Goal: Information Seeking & Learning: Compare options

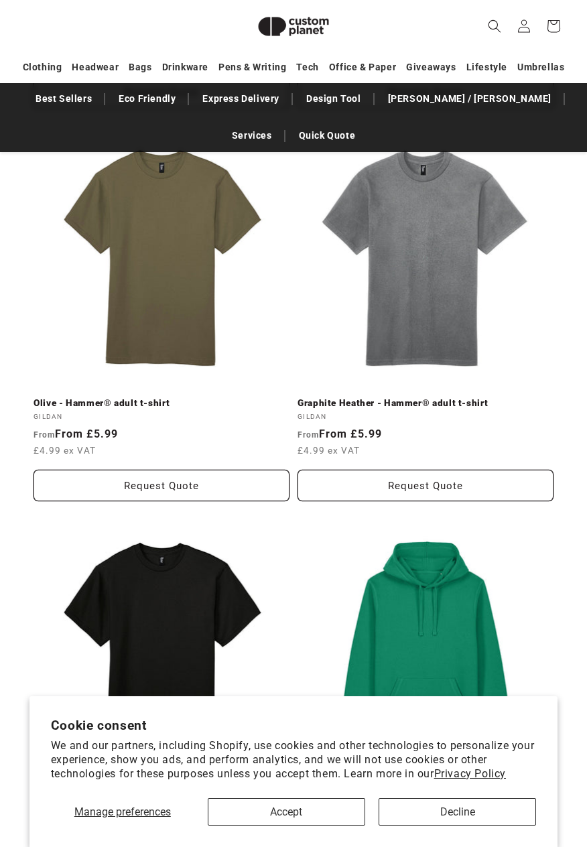
scroll to position [3061, 0]
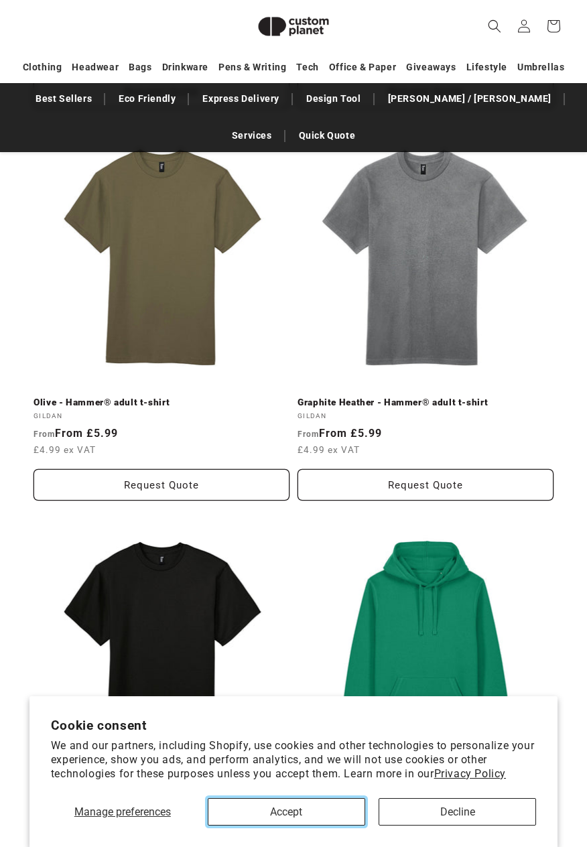
click at [342, 826] on button "Accept" at bounding box center [287, 811] width 158 height 27
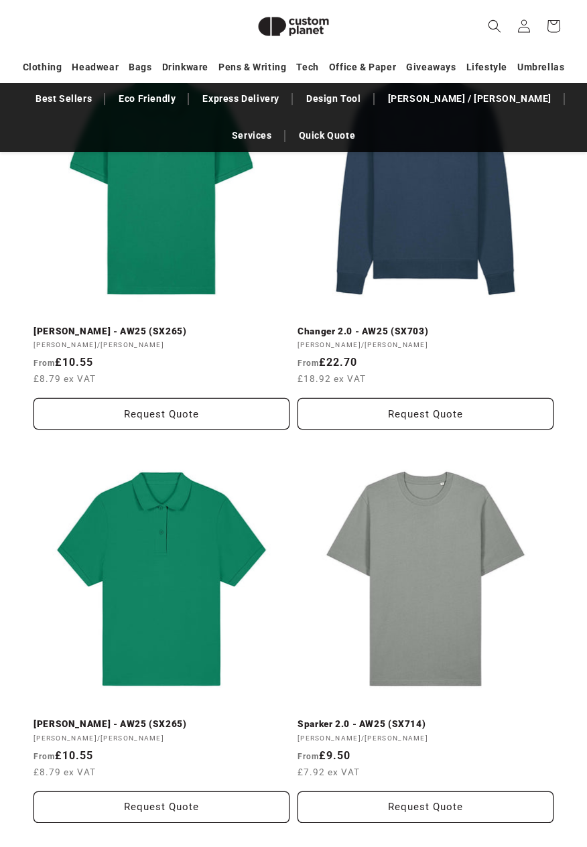
scroll to position [5877, 0]
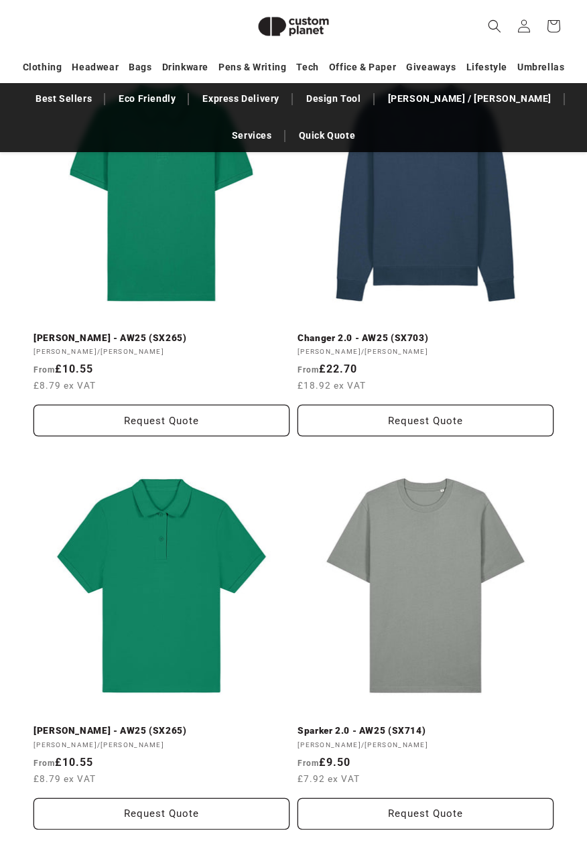
click at [445, 725] on link "Sparker 2.0 - AW25 (SX714)" at bounding box center [426, 731] width 256 height 12
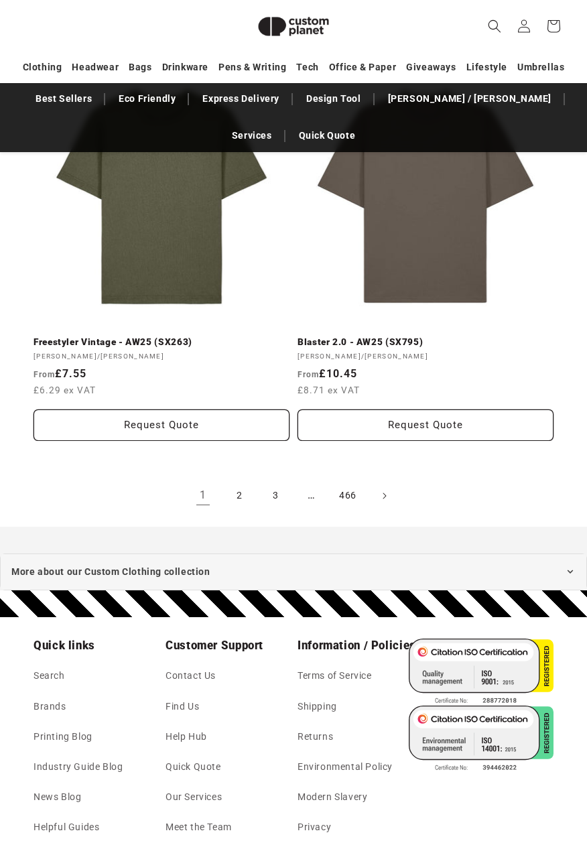
scroll to position [7062, 0]
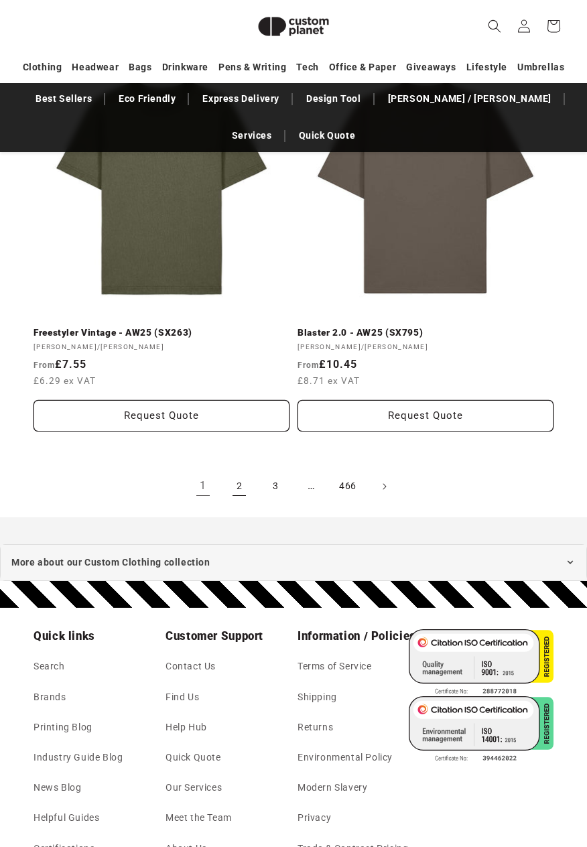
click at [239, 487] on link "2" at bounding box center [239, 486] width 29 height 29
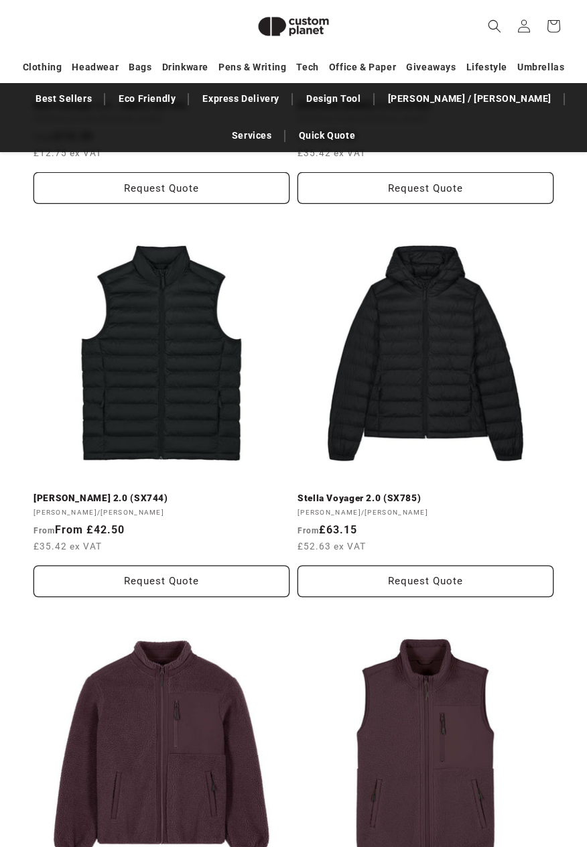
scroll to position [1369, 0]
click at [479, 493] on link "Stella Voyager 2.0 (SX785)" at bounding box center [426, 499] width 256 height 12
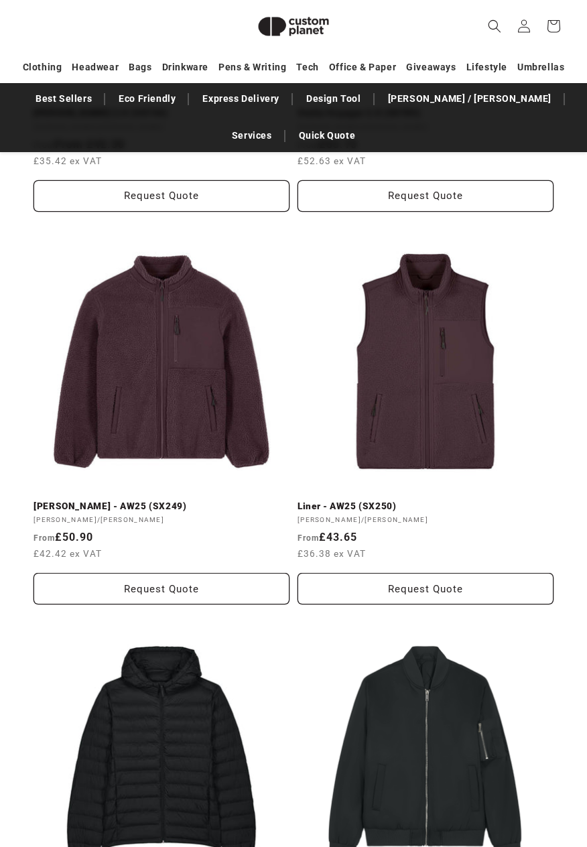
scroll to position [1762, 0]
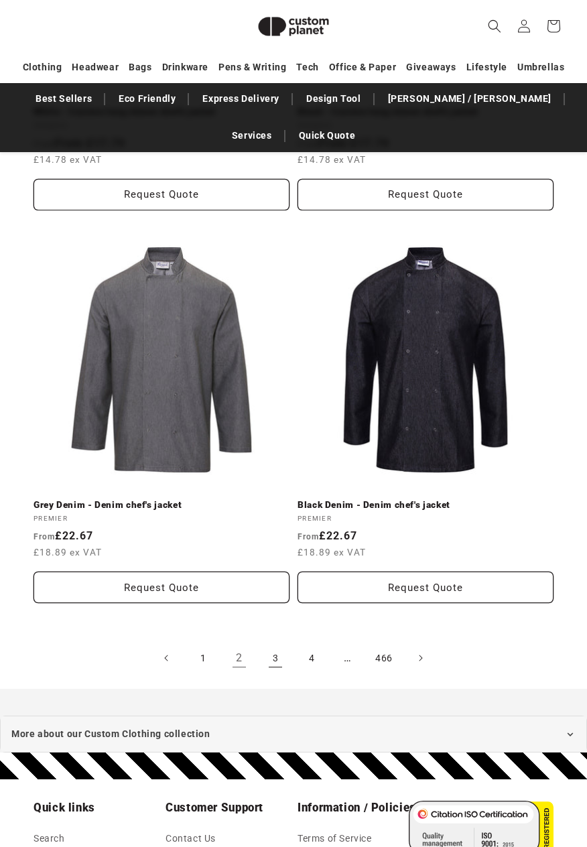
click at [274, 662] on link "3" at bounding box center [275, 657] width 29 height 29
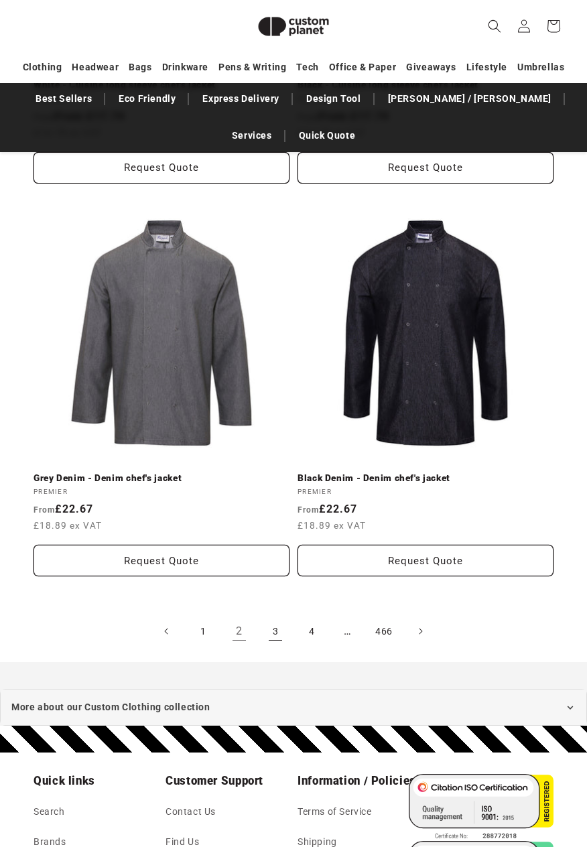
scroll to position [6921, 0]
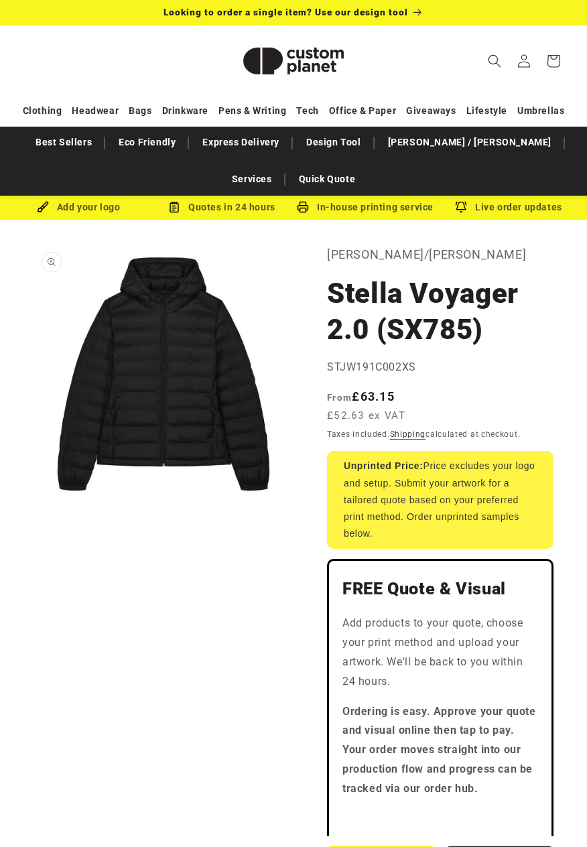
click at [34, 504] on button "Open media 1 in modal" at bounding box center [34, 504] width 0 height 0
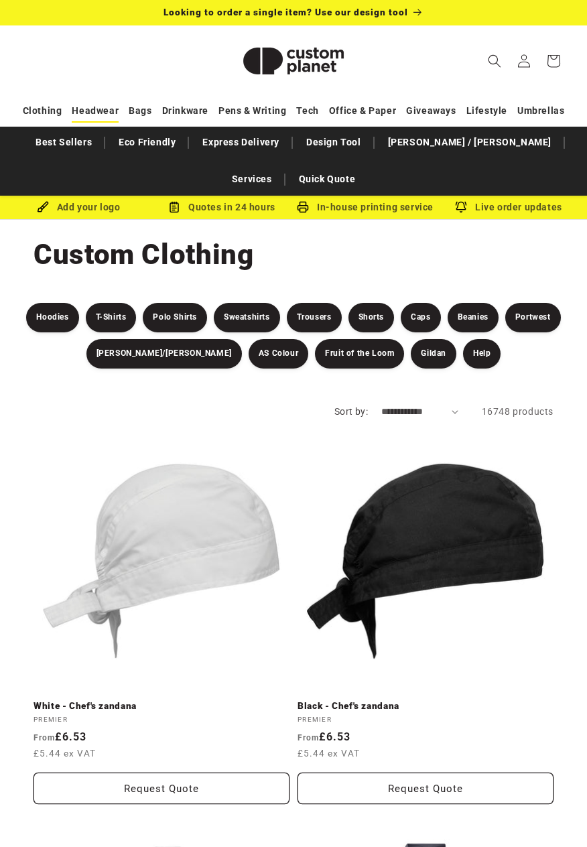
click at [92, 118] on link "Headwear" at bounding box center [95, 110] width 47 height 23
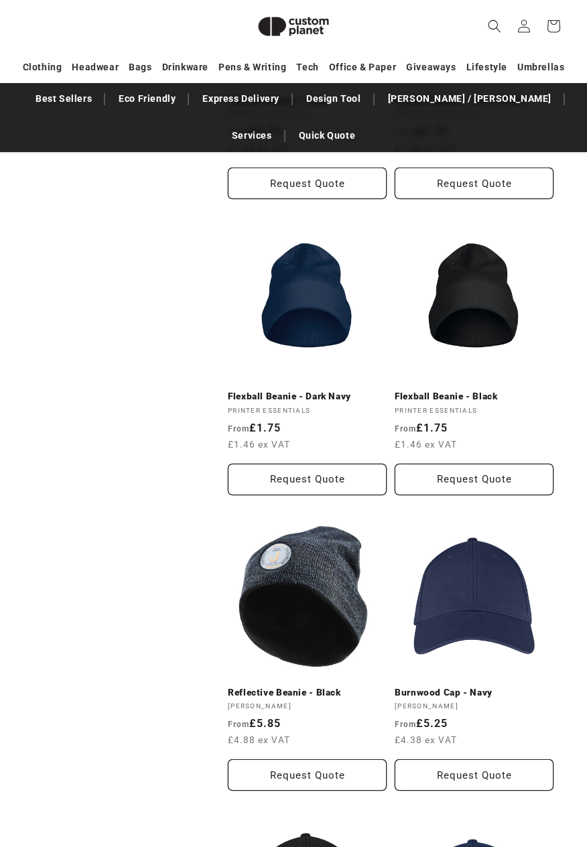
scroll to position [2592, 0]
